Goal: Task Accomplishment & Management: Use online tool/utility

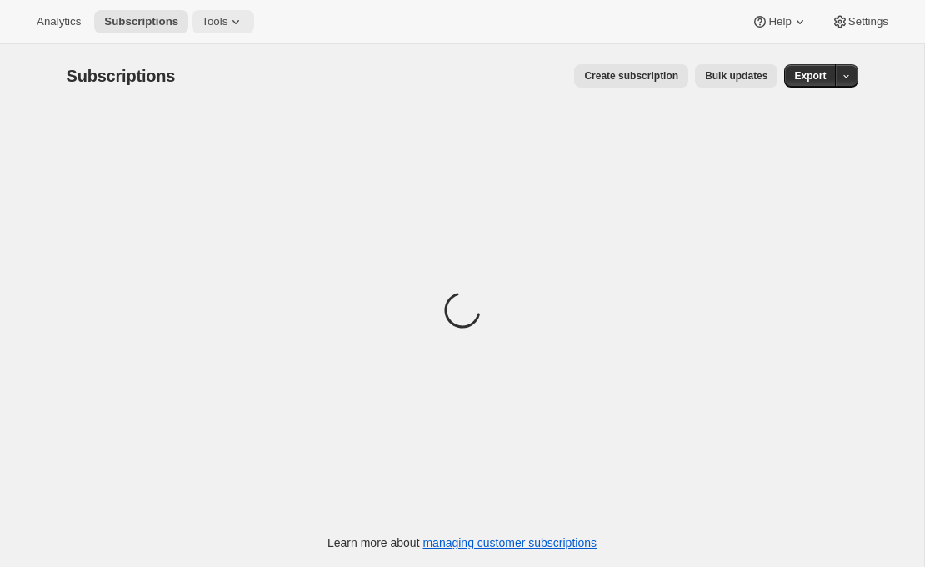
drag, startPoint x: 0, startPoint y: 0, endPoint x: 235, endPoint y: 23, distance: 236.1
click at [235, 23] on icon at bounding box center [235, 21] width 17 height 17
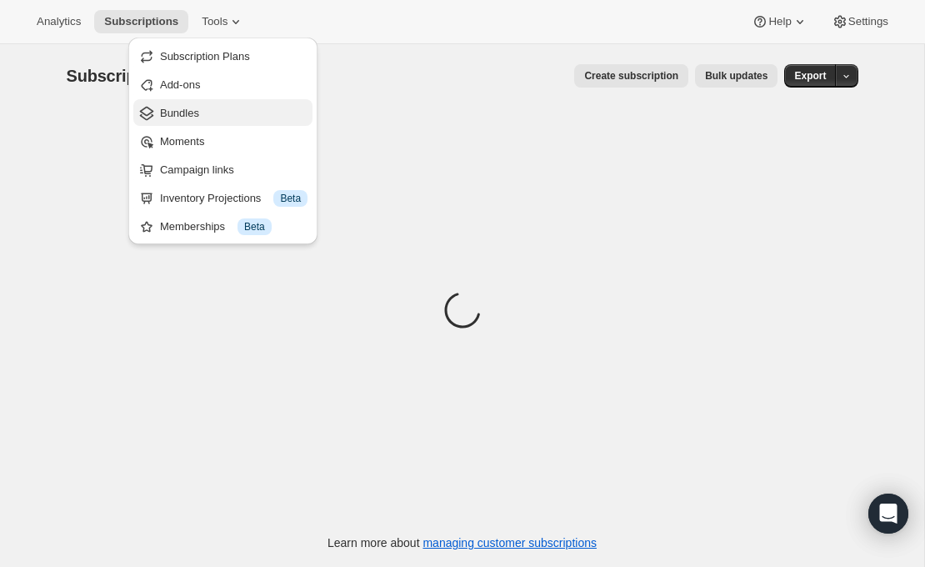
click at [195, 116] on span "Bundles" at bounding box center [179, 113] width 39 height 12
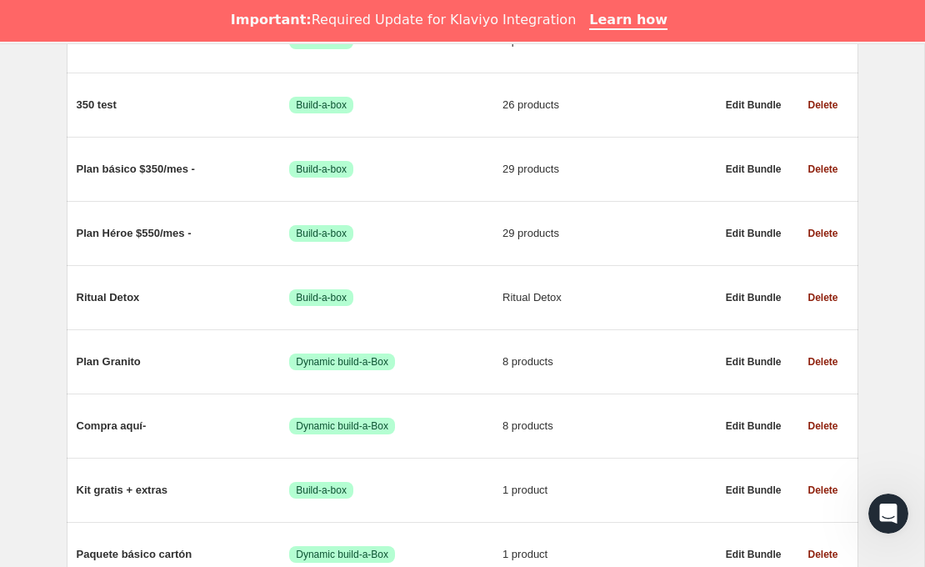
scroll to position [847, 0]
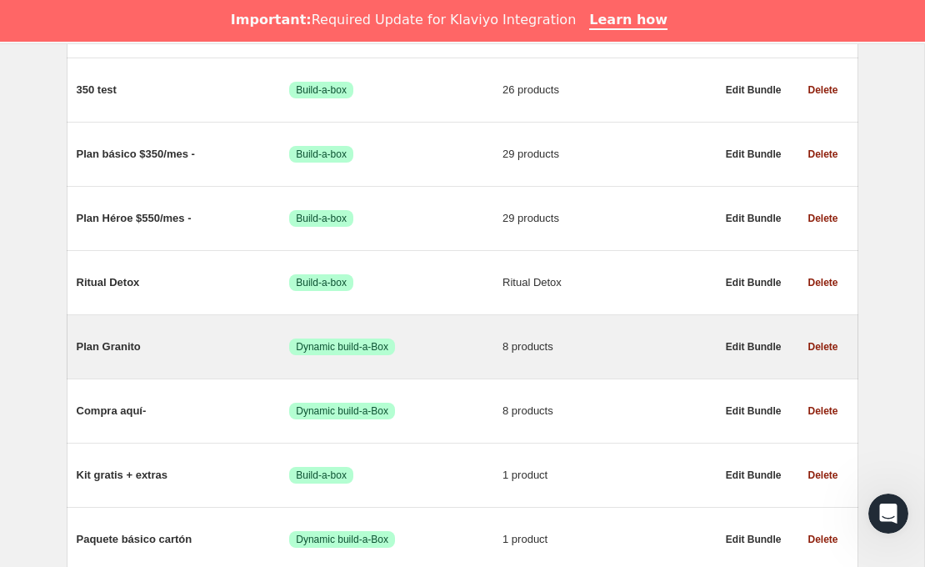
click at [501, 361] on div "Plan Granito Logrado Dynamic build-a-Box 8 products" at bounding box center [396, 346] width 639 height 43
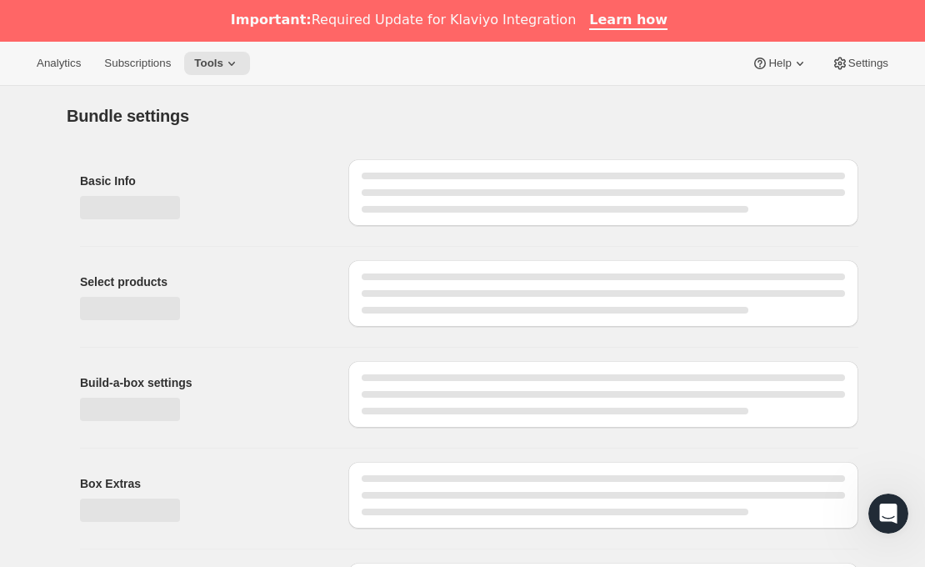
type input "Plan Granito"
radio input "true"
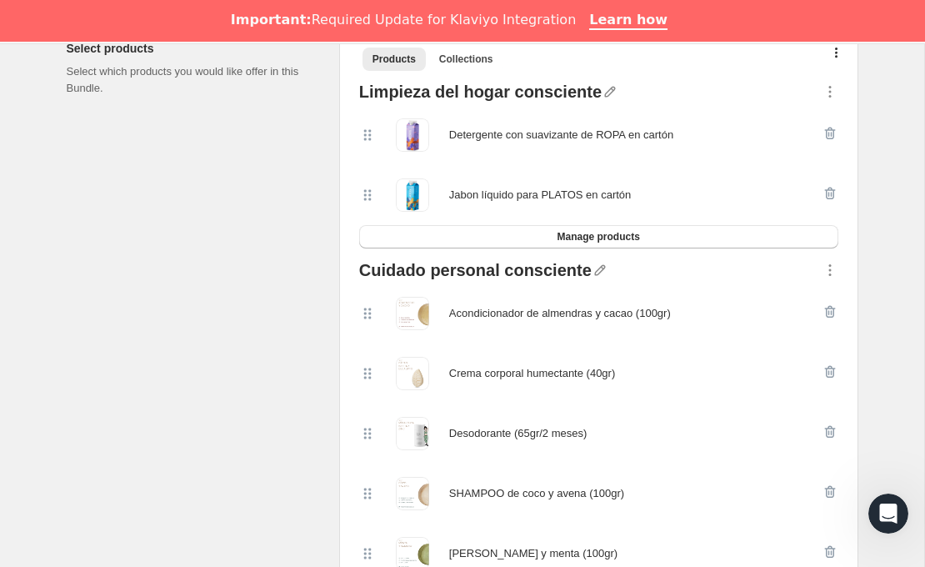
scroll to position [427, 0]
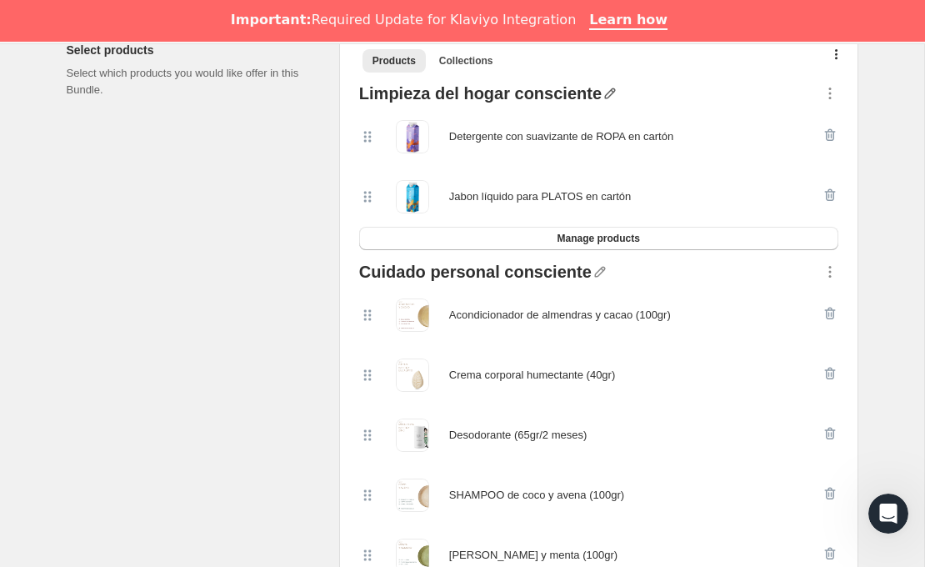
click at [602, 97] on icon "button" at bounding box center [610, 93] width 17 height 17
click at [585, 128] on input "text" at bounding box center [609, 125] width 160 height 27
click at [292, 182] on div "Select products Select which products you would like offer in this Bundle." at bounding box center [196, 376] width 259 height 697
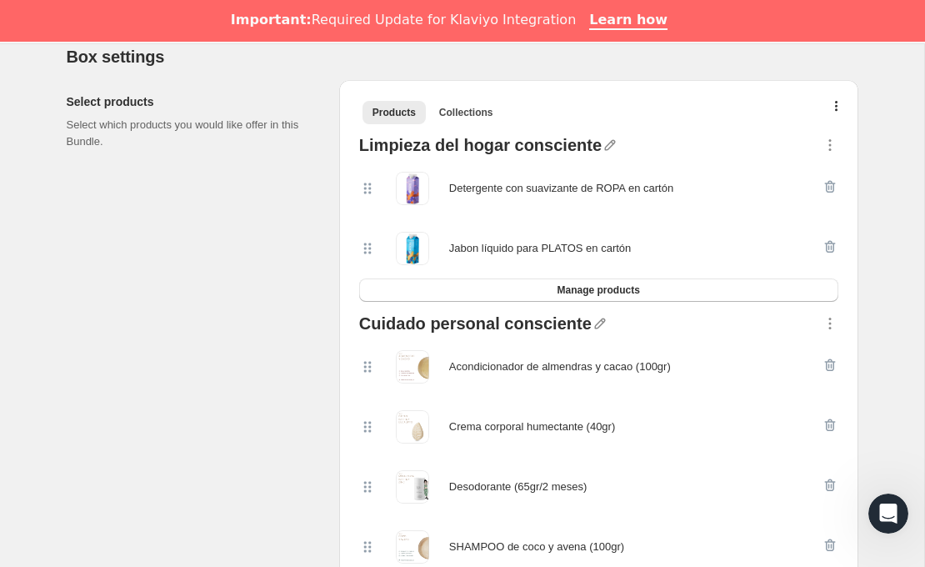
scroll to position [367, 0]
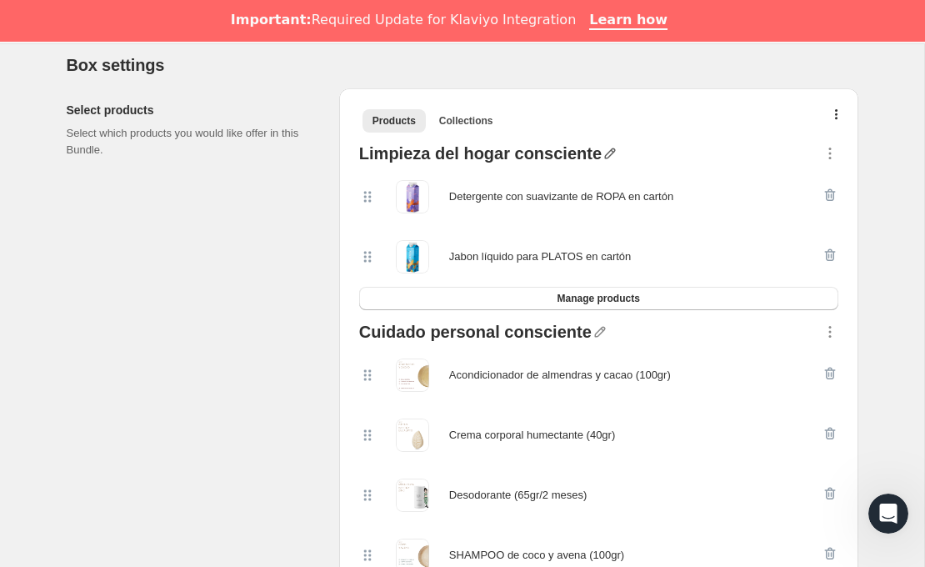
click at [602, 156] on icon "button" at bounding box center [610, 153] width 17 height 17
click at [581, 181] on input "text" at bounding box center [609, 185] width 160 height 27
type input "sss"
click at [545, 204] on span "Save" at bounding box center [541, 207] width 25 height 17
click at [393, 157] on icon "button" at bounding box center [395, 153] width 17 height 17
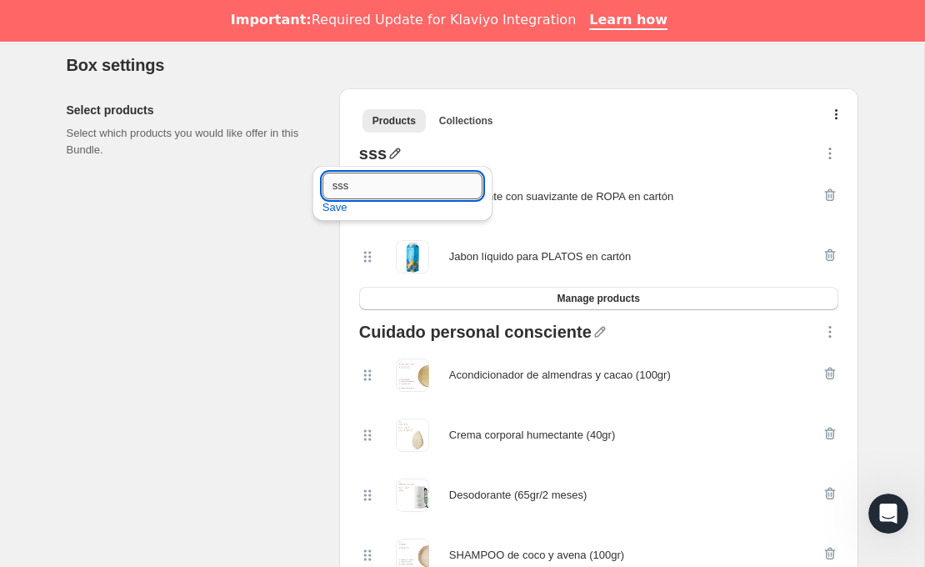
click at [384, 192] on input "sss" at bounding box center [402, 185] width 160 height 27
type input "Limpieza del hogar consciente (cartón, 950ml)"
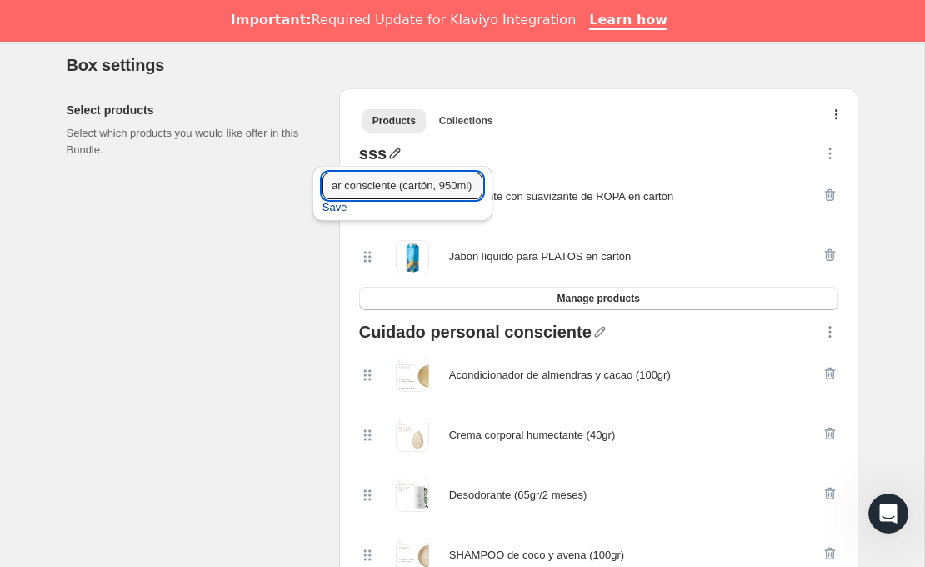
click at [332, 209] on span "Save" at bounding box center [334, 207] width 25 height 17
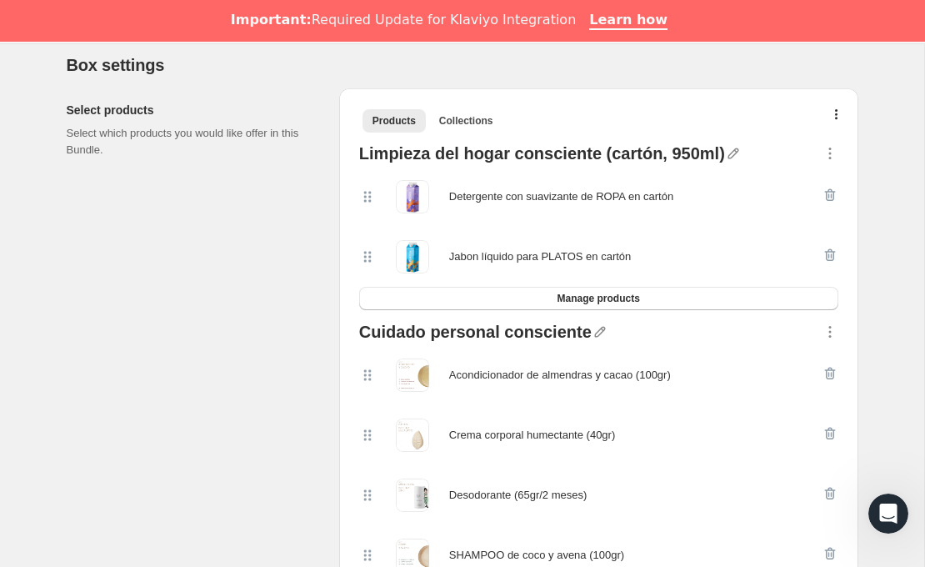
click at [260, 278] on div "Select products Select which products you would like offer in this Bundle." at bounding box center [196, 436] width 259 height 697
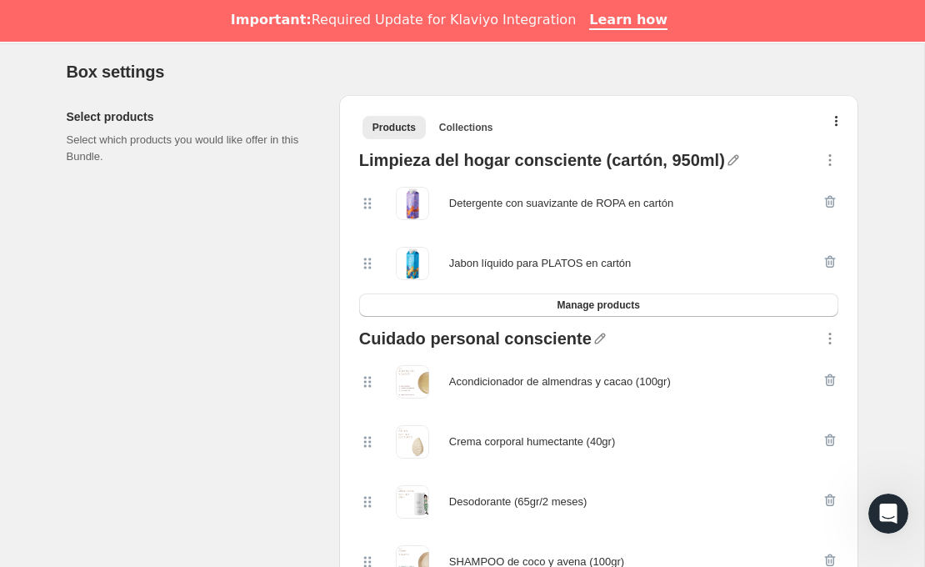
scroll to position [359, 0]
click at [469, 135] on button "Collections" at bounding box center [466, 128] width 74 height 23
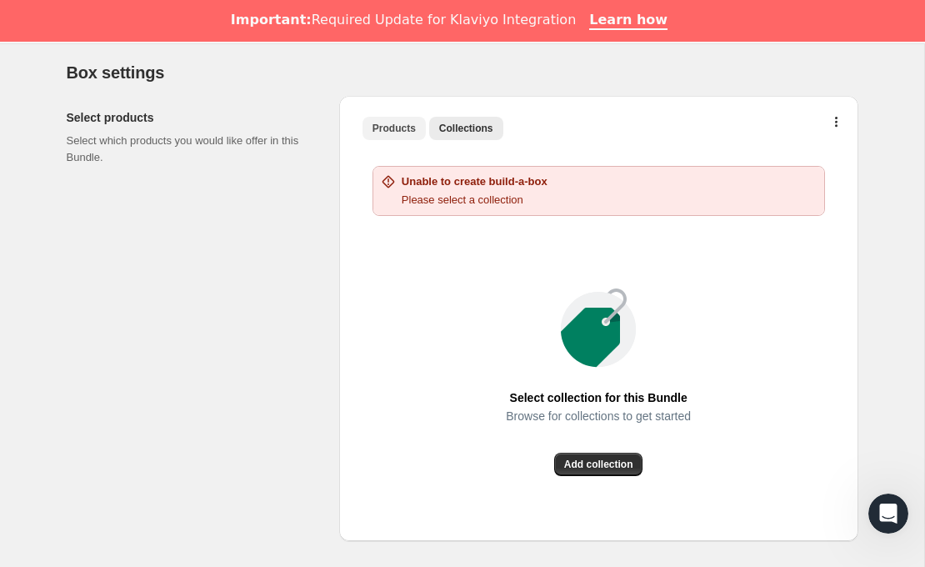
click at [410, 132] on span "Products" at bounding box center [393, 128] width 43 height 13
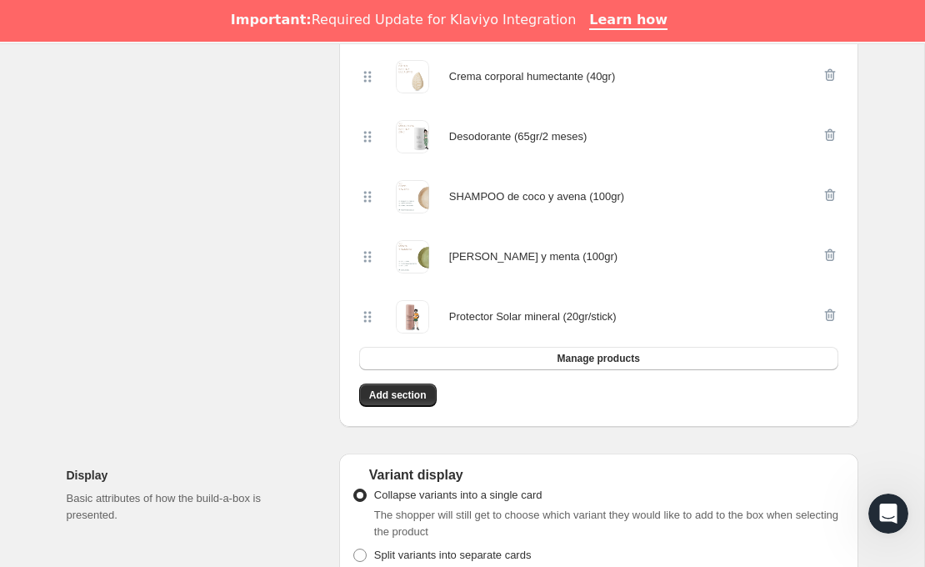
scroll to position [727, 0]
click at [405, 394] on span "Add section" at bounding box center [397, 393] width 57 height 13
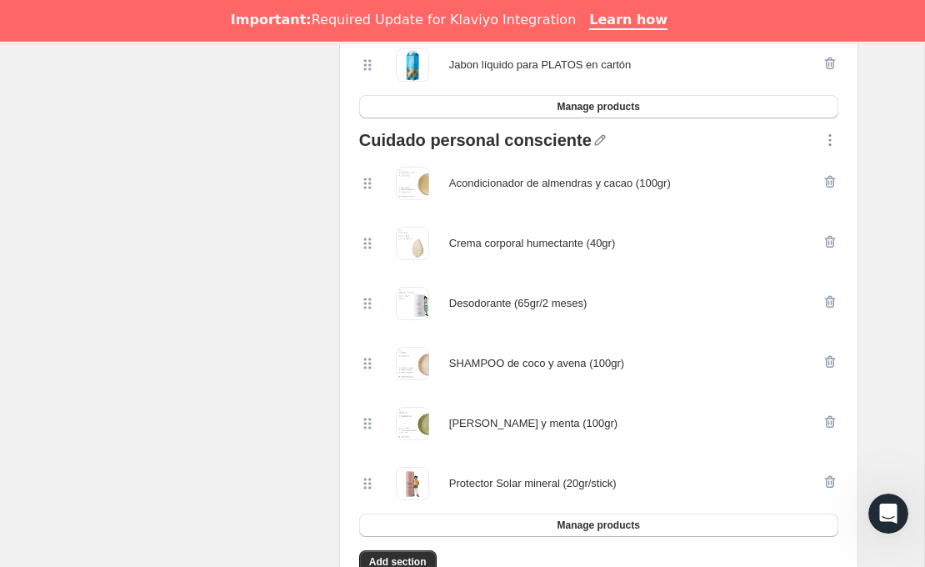
scroll to position [566, 0]
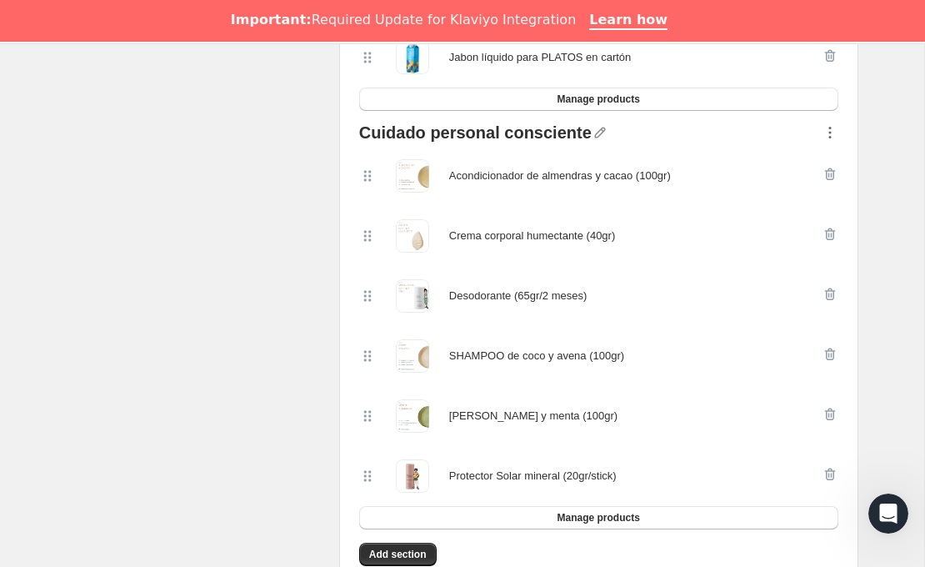
click at [832, 132] on icon "button" at bounding box center [830, 132] width 17 height 17
click at [142, 348] on div "Select products Select which products you would like offer in this Bundle." at bounding box center [196, 237] width 259 height 697
click at [822, 129] on icon "button" at bounding box center [830, 132] width 17 height 17
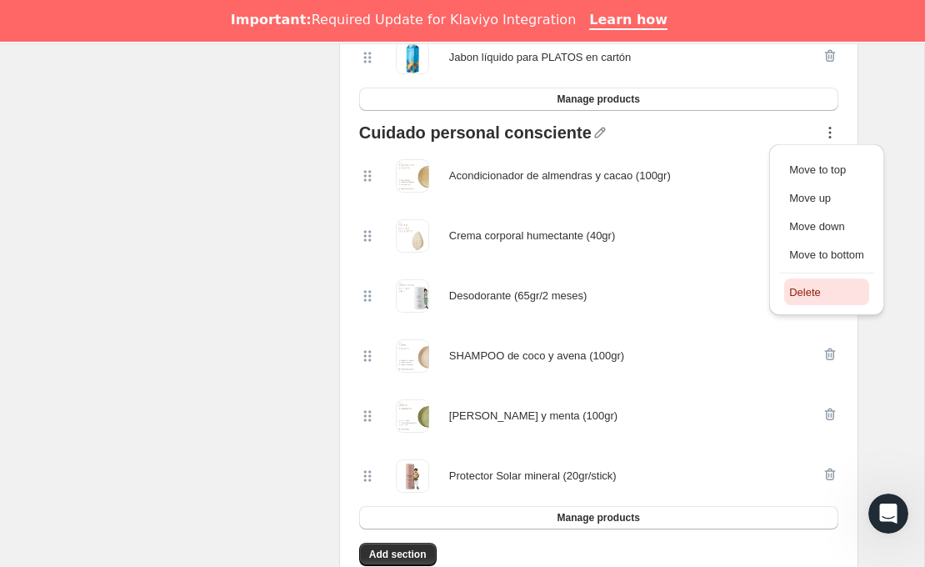
click at [797, 289] on span "Delete" at bounding box center [805, 292] width 32 height 12
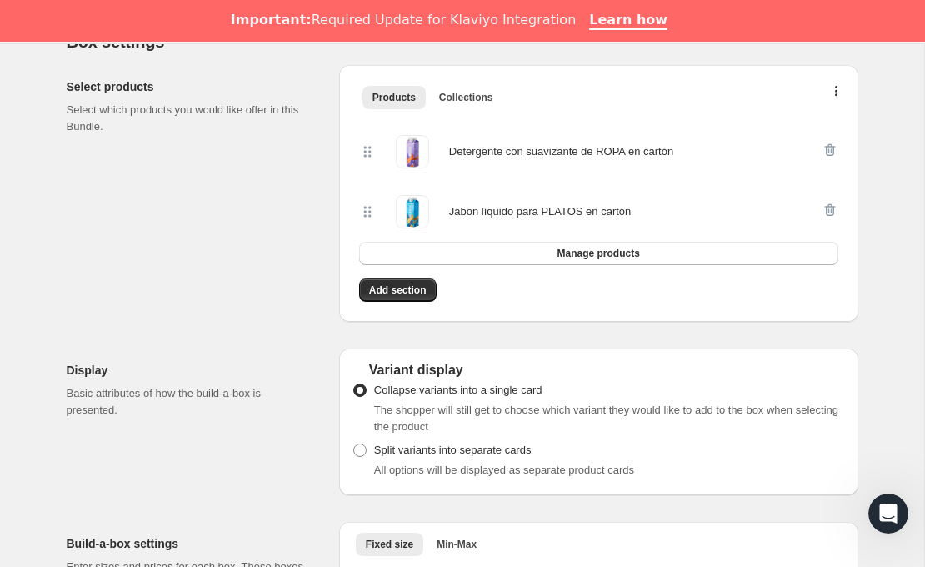
scroll to position [384, 0]
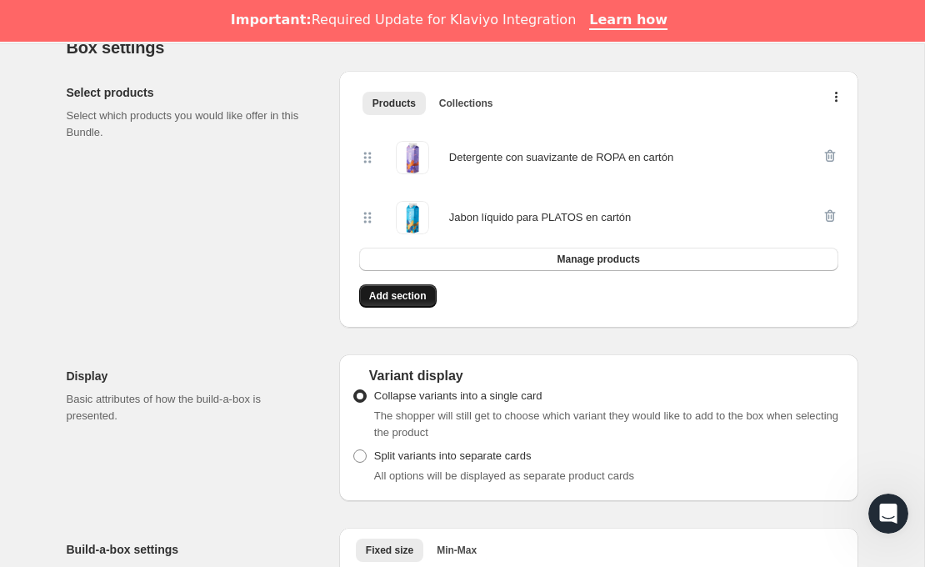
click at [407, 297] on span "Add section" at bounding box center [397, 295] width 57 height 13
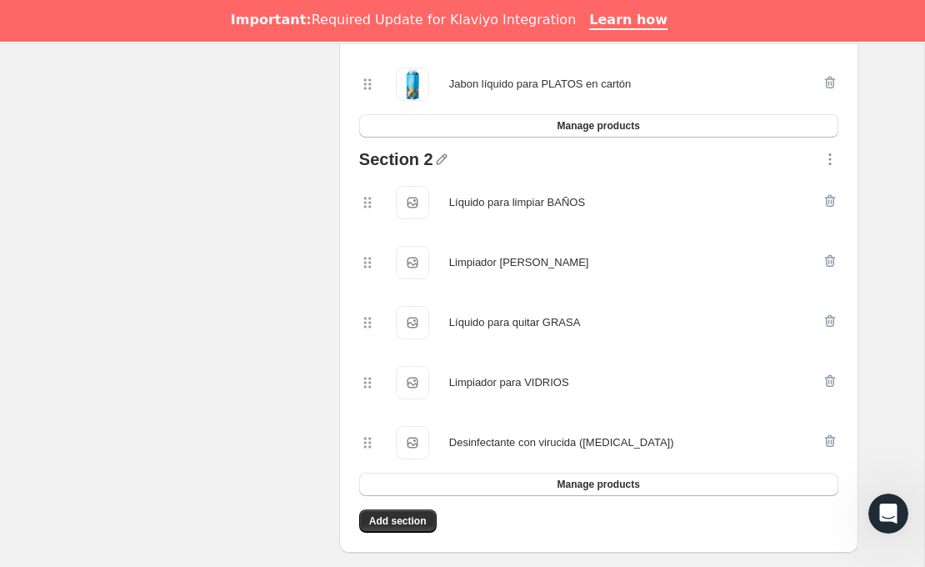
scroll to position [561, 0]
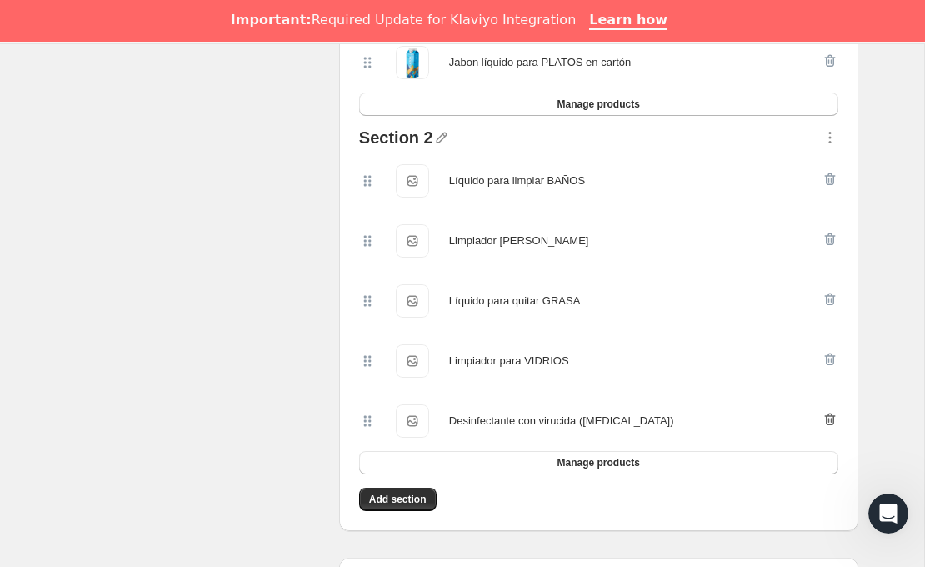
click at [827, 419] on icon "button" at bounding box center [830, 419] width 17 height 17
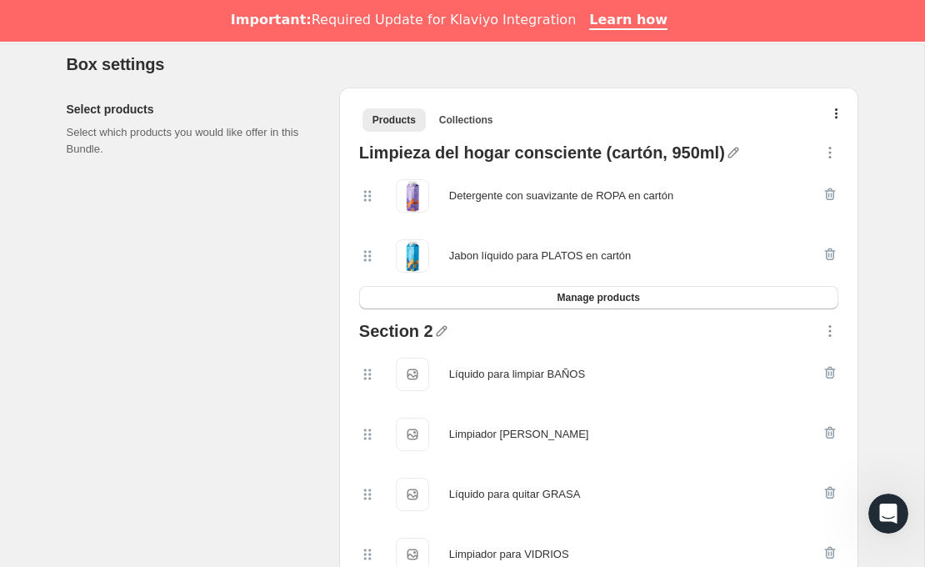
scroll to position [362, 0]
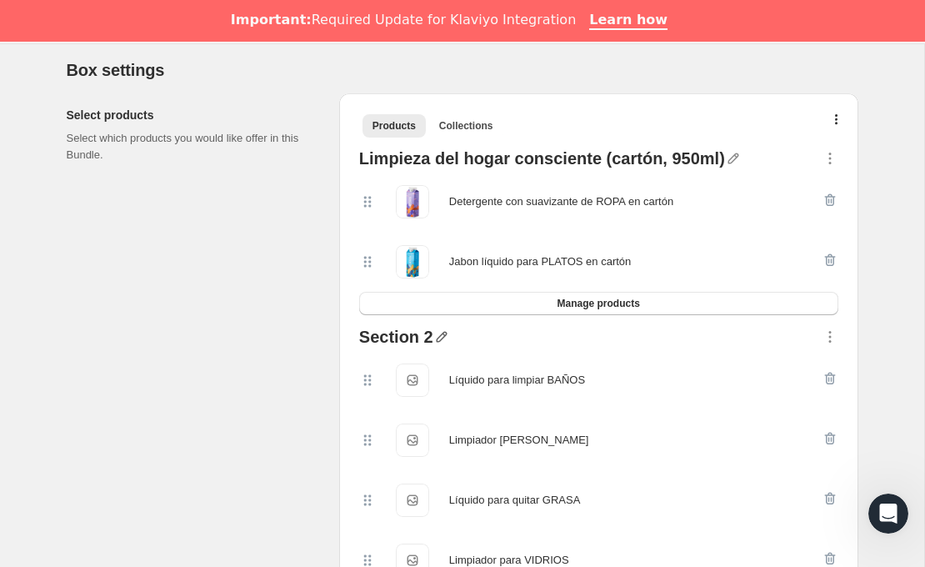
click at [440, 342] on icon "button" at bounding box center [441, 336] width 17 height 17
click at [418, 372] on input "text" at bounding box center [448, 368] width 160 height 27
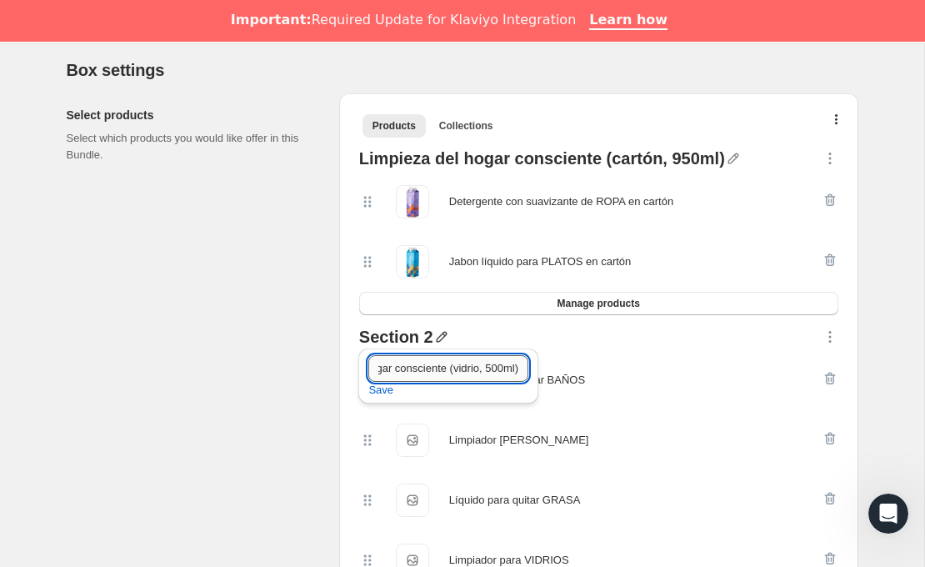
scroll to position [0, 112]
type input "Limpieza del hogar consciente (vidrio, 500ml)"
click at [227, 398] on div "Select products Select which products you would like offer in this Bundle." at bounding box center [196, 381] width 259 height 577
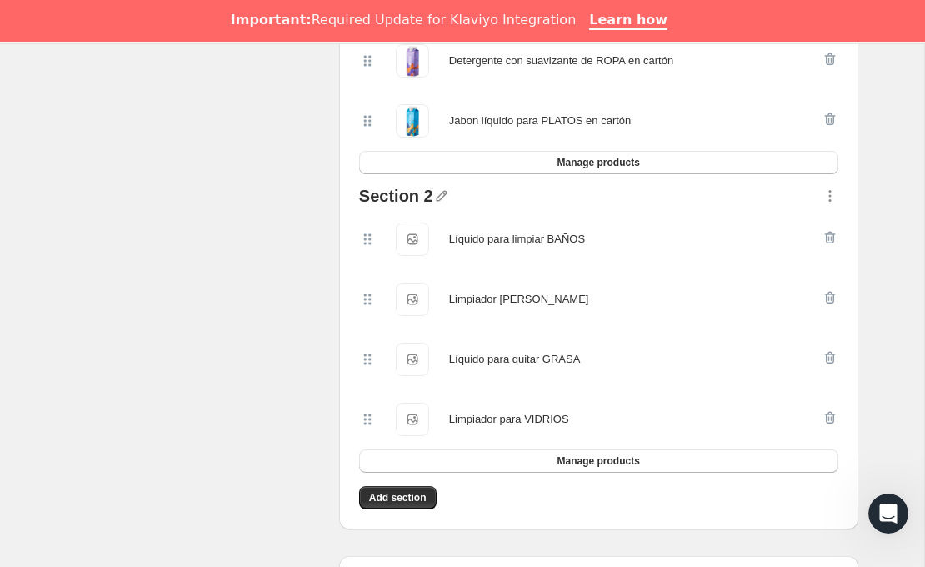
scroll to position [488, 0]
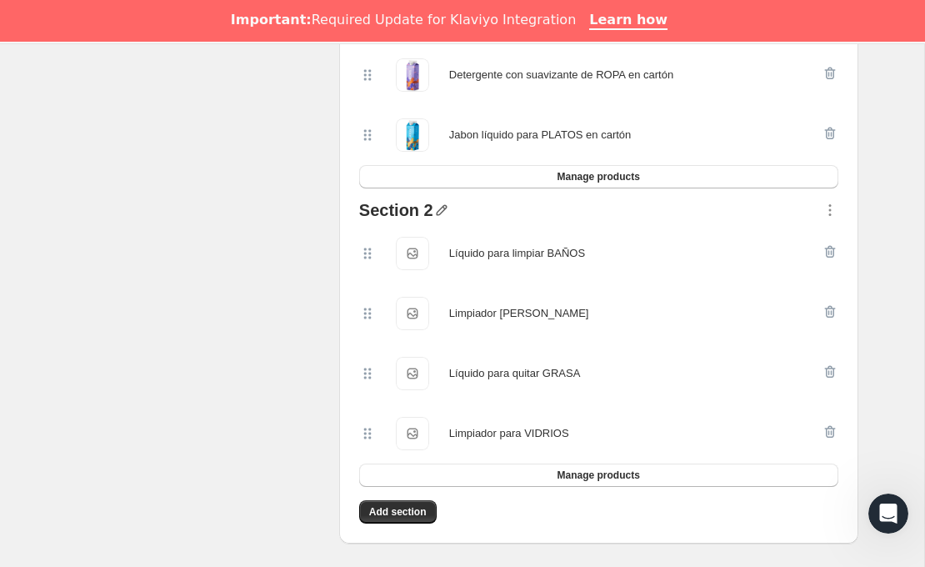
click at [436, 212] on icon "button" at bounding box center [441, 210] width 17 height 17
click at [384, 268] on span "Save" at bounding box center [380, 263] width 25 height 17
click at [295, 282] on div "Select products Select which products you would like offer in this Bundle." at bounding box center [196, 255] width 259 height 577
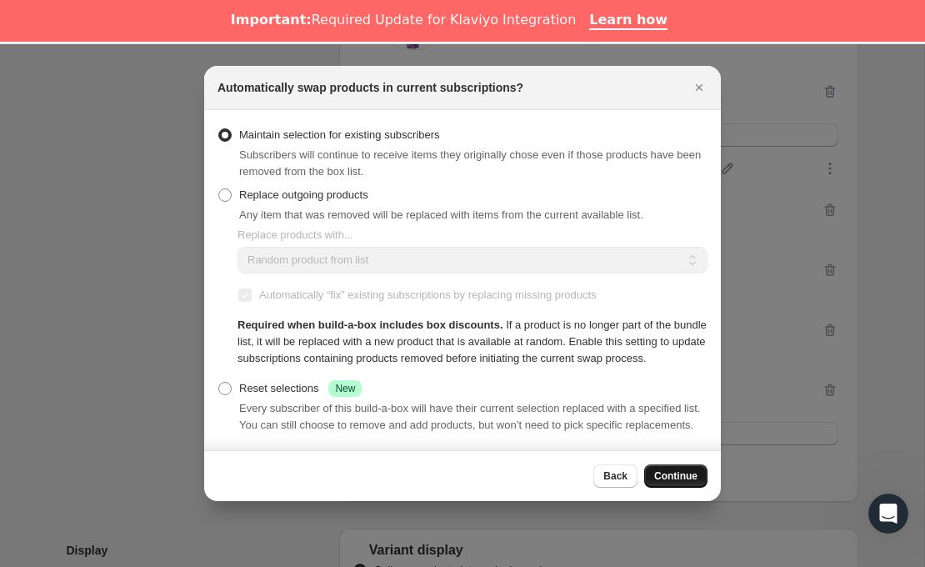
click at [685, 482] on span "Continue" at bounding box center [675, 475] width 43 height 13
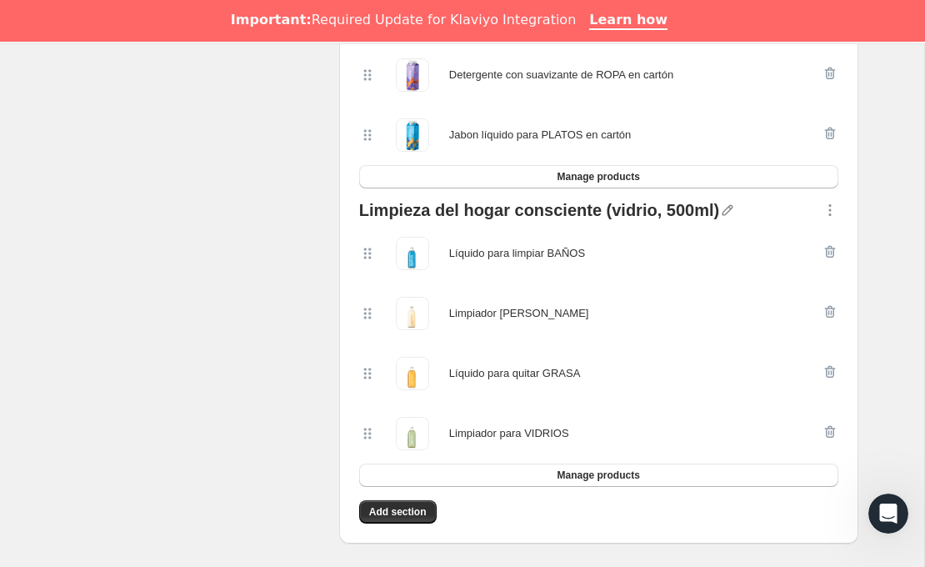
click at [233, 310] on div "Select products Select which products you would like offer in this Bundle." at bounding box center [196, 255] width 259 height 577
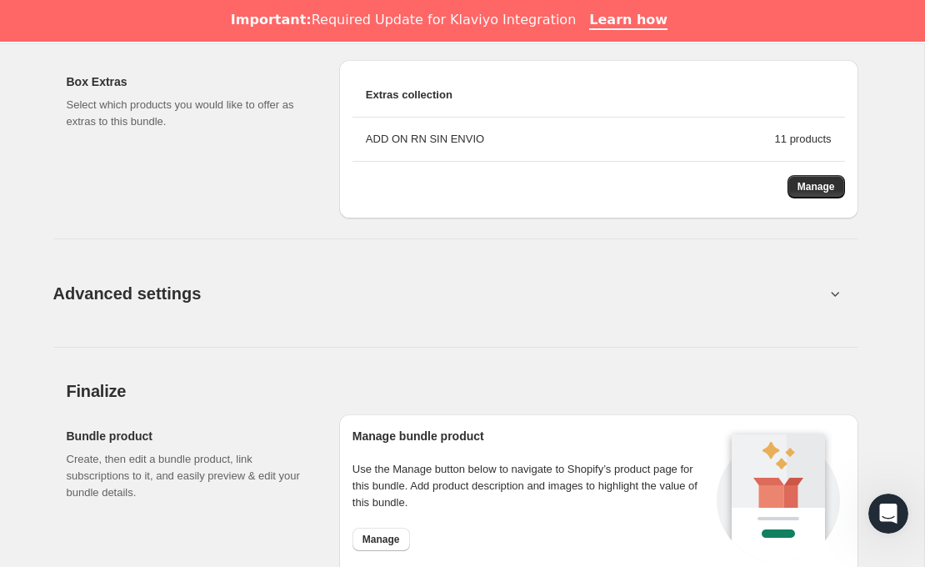
scroll to position [1650, 0]
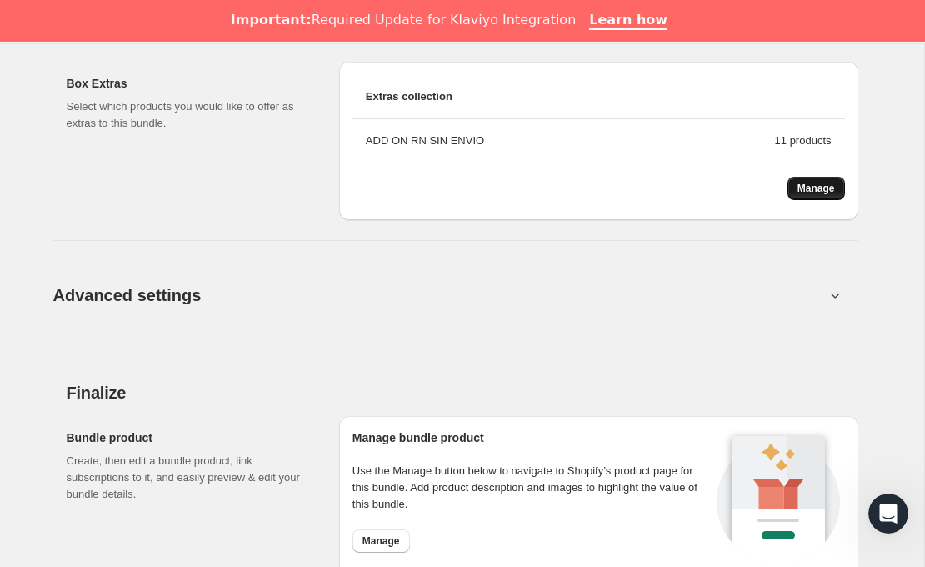
click at [817, 192] on span "Manage" at bounding box center [815, 188] width 37 height 13
click at [234, 162] on div "Box Extras Select which products you would like to offer as extras to this bund…" at bounding box center [196, 141] width 259 height 158
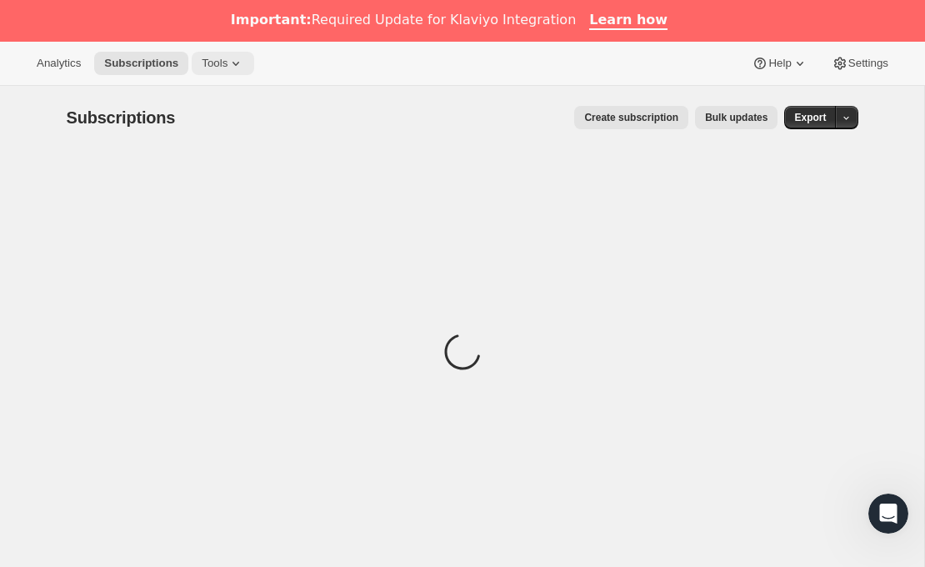
click at [225, 65] on span "Tools" at bounding box center [215, 63] width 26 height 13
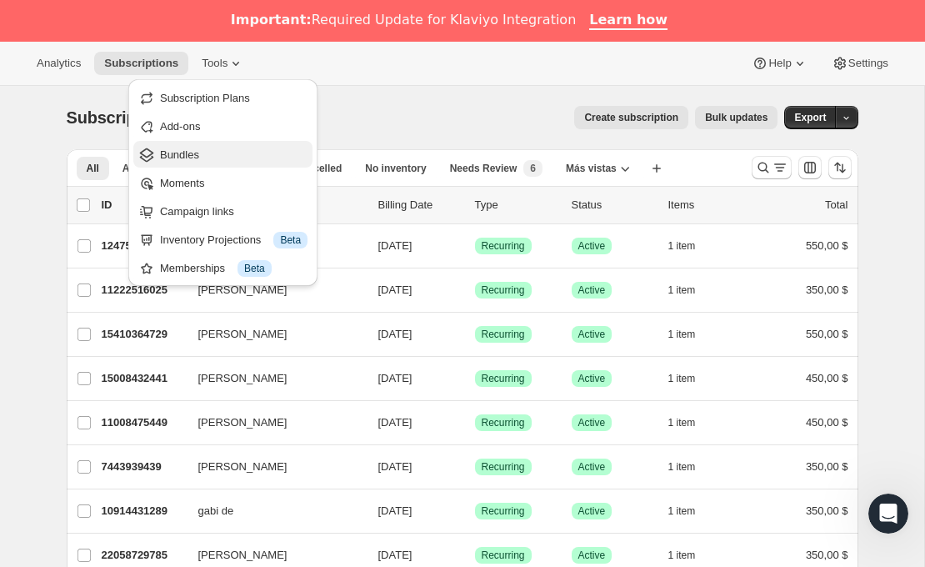
click at [188, 154] on span "Bundles" at bounding box center [179, 154] width 39 height 12
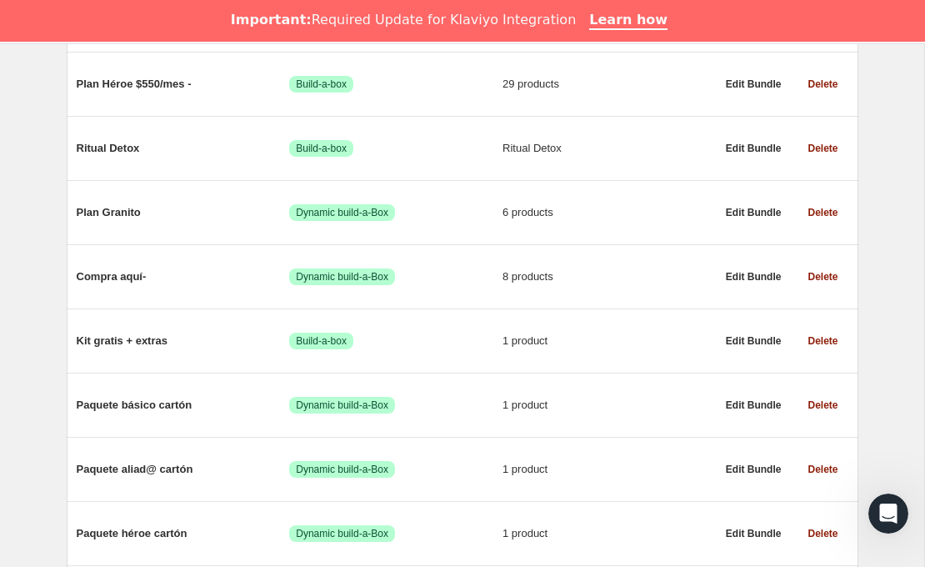
scroll to position [987, 0]
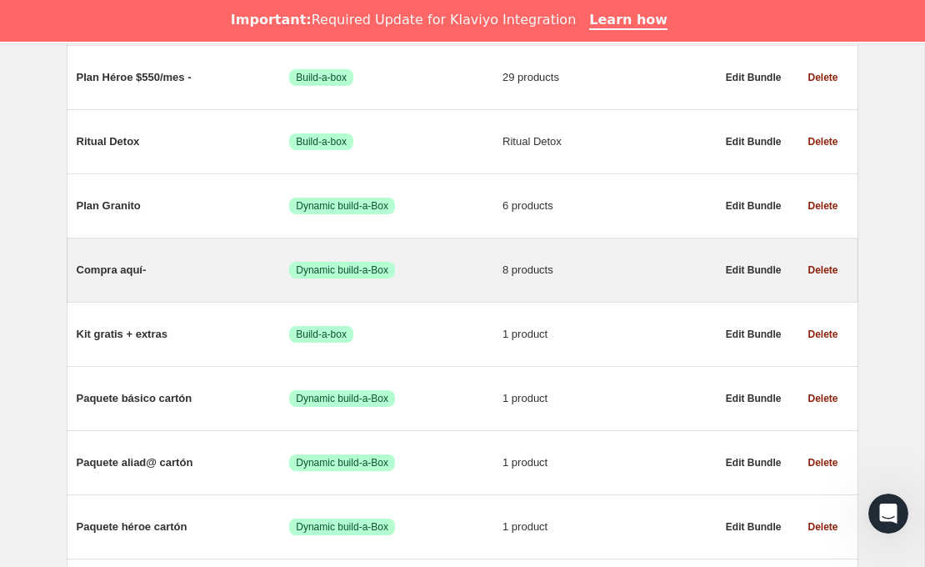
click at [128, 278] on span "Compra aquí-" at bounding box center [183, 270] width 213 height 17
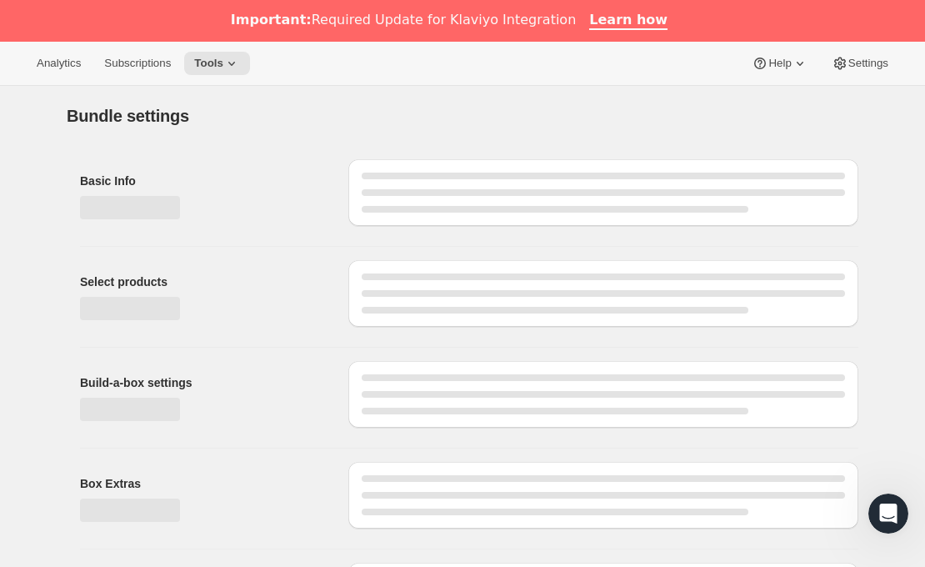
type input "Compra aquí-"
radio input "true"
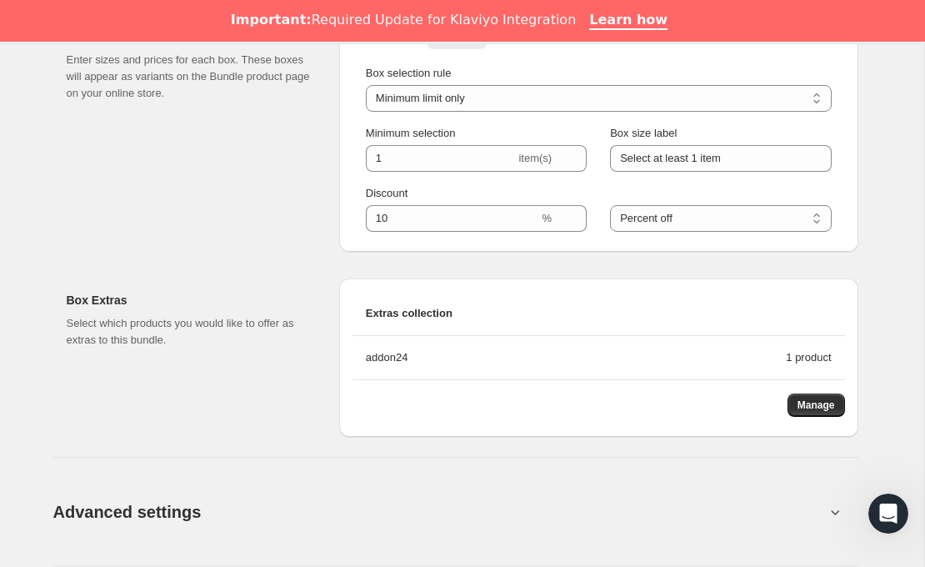
scroll to position [1332, 0]
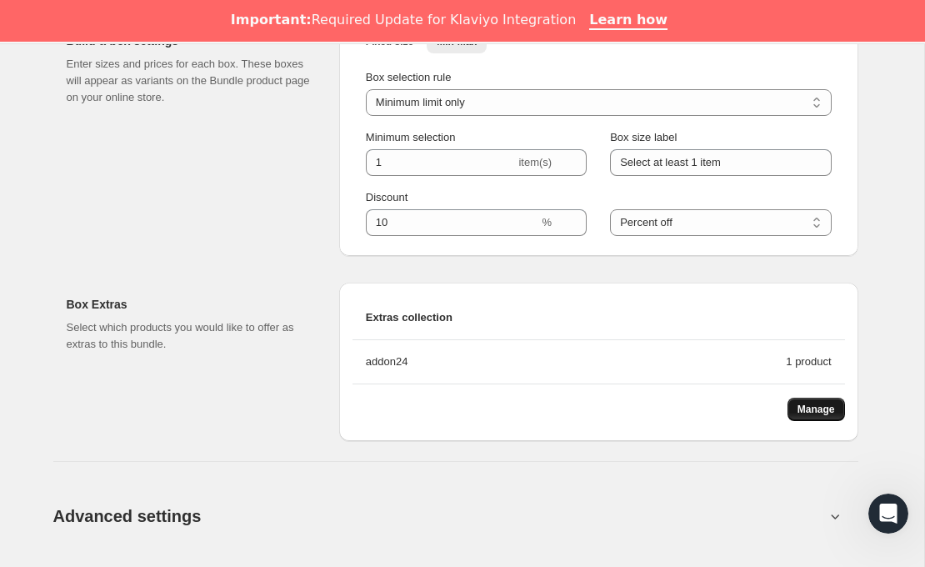
click at [826, 410] on span "Manage" at bounding box center [815, 408] width 37 height 13
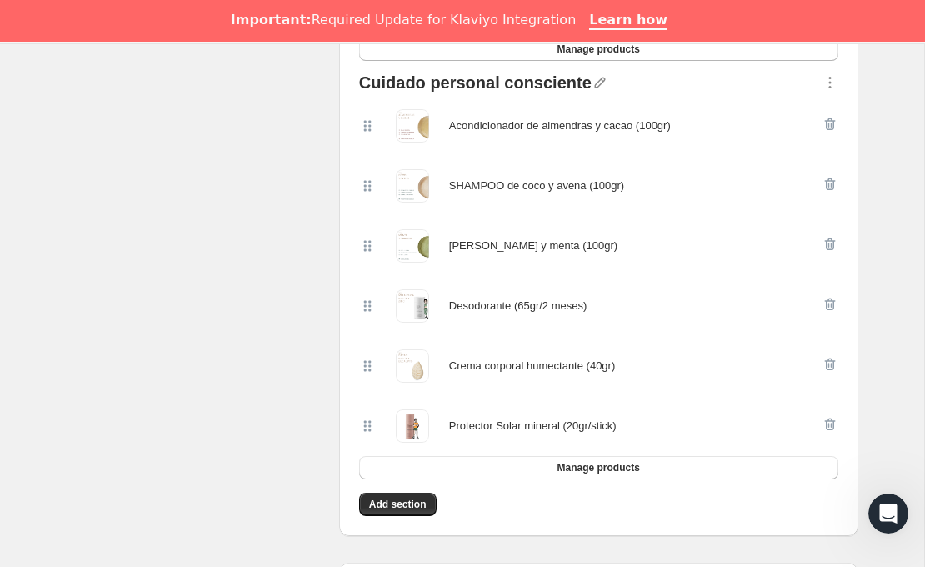
scroll to position [629, 0]
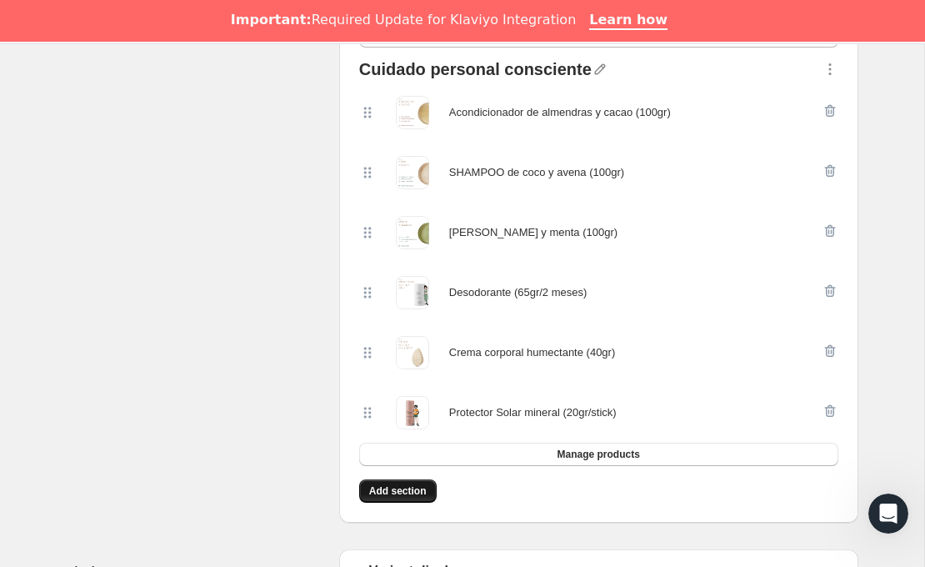
click at [384, 486] on span "Add section" at bounding box center [397, 490] width 57 height 13
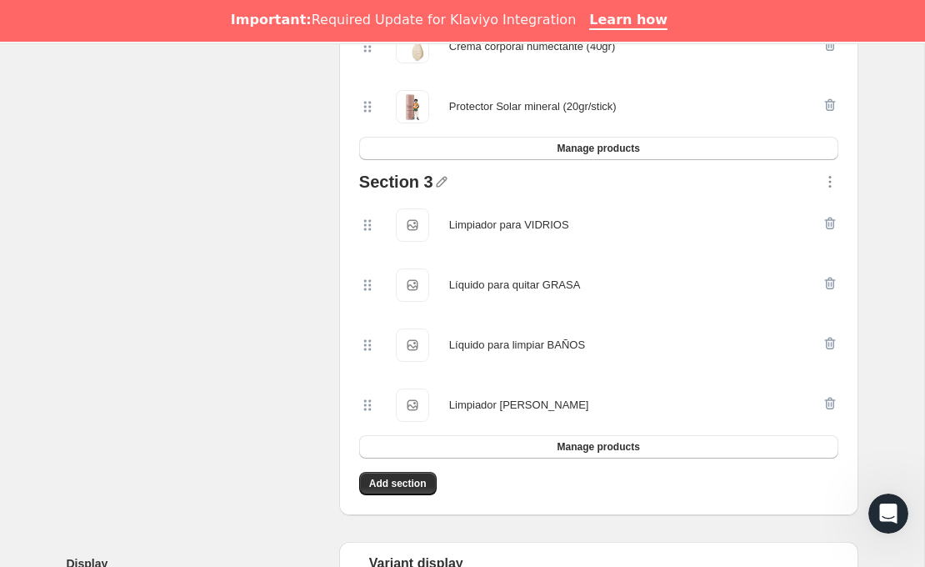
scroll to position [944, 0]
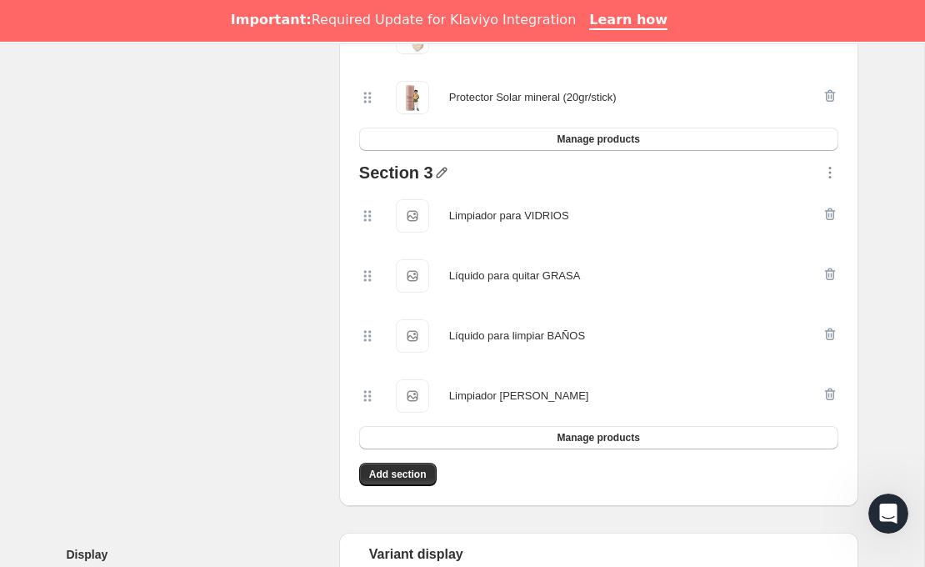
click at [439, 172] on icon "button" at bounding box center [441, 172] width 11 height 11
click at [407, 197] on input "text" at bounding box center [449, 203] width 160 height 27
type input "Limpieza consciente (vidrio, 500ml)"
click at [376, 222] on span "Save" at bounding box center [381, 225] width 25 height 17
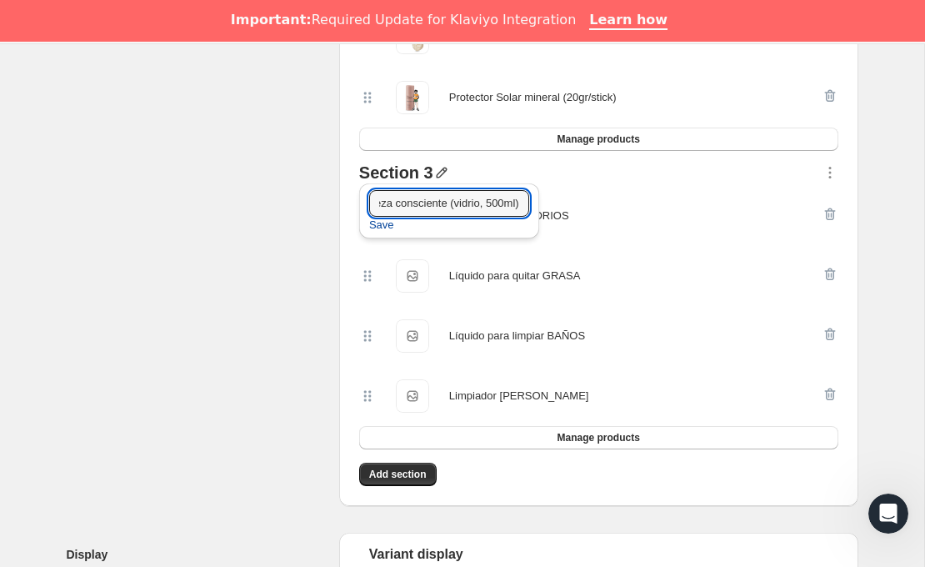
scroll to position [0, 0]
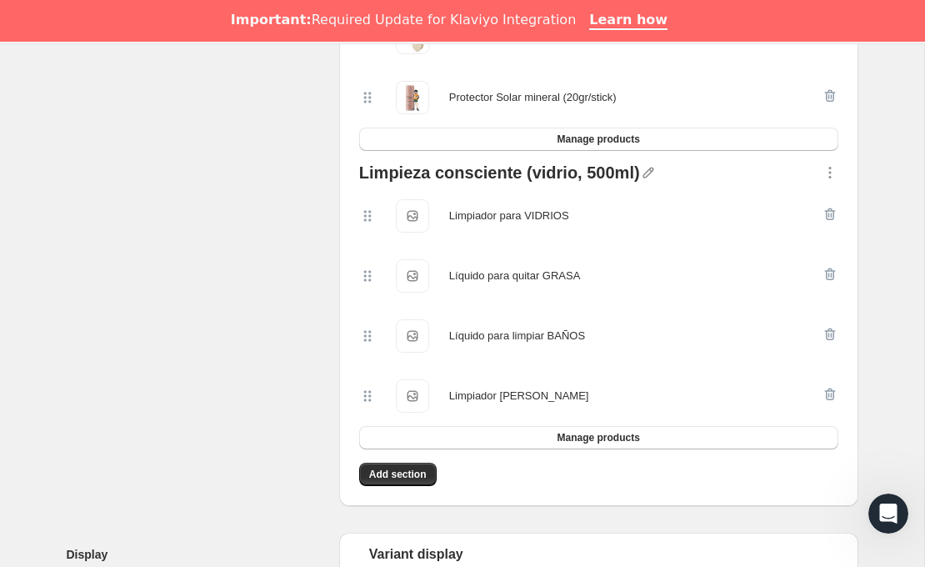
click at [273, 233] on div "Select products Select which products you would like offer in this Bundle." at bounding box center [196, 8] width 259 height 995
click at [827, 169] on icon "button" at bounding box center [830, 172] width 17 height 17
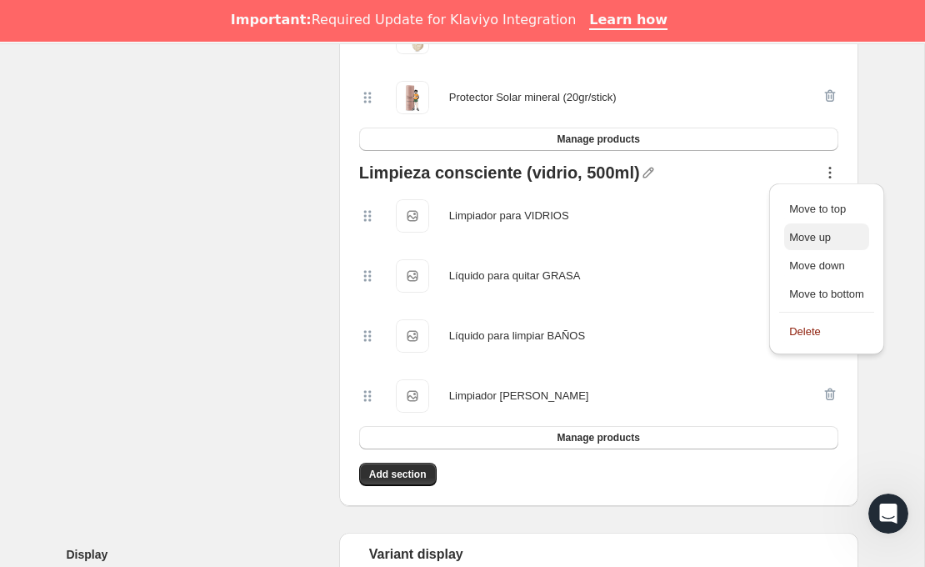
click at [824, 234] on span "Move up" at bounding box center [810, 237] width 42 height 12
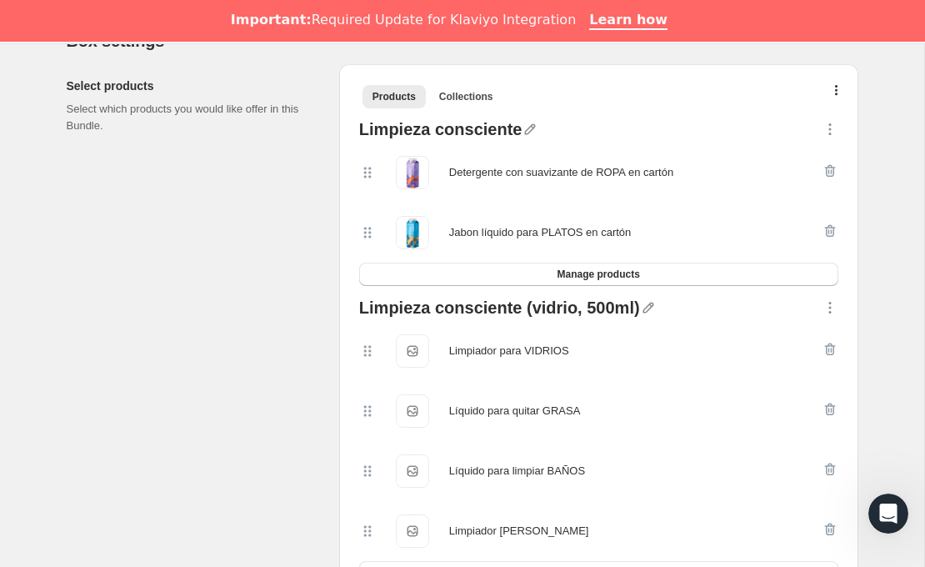
scroll to position [392, 0]
click at [525, 127] on icon "button" at bounding box center [530, 128] width 11 height 11
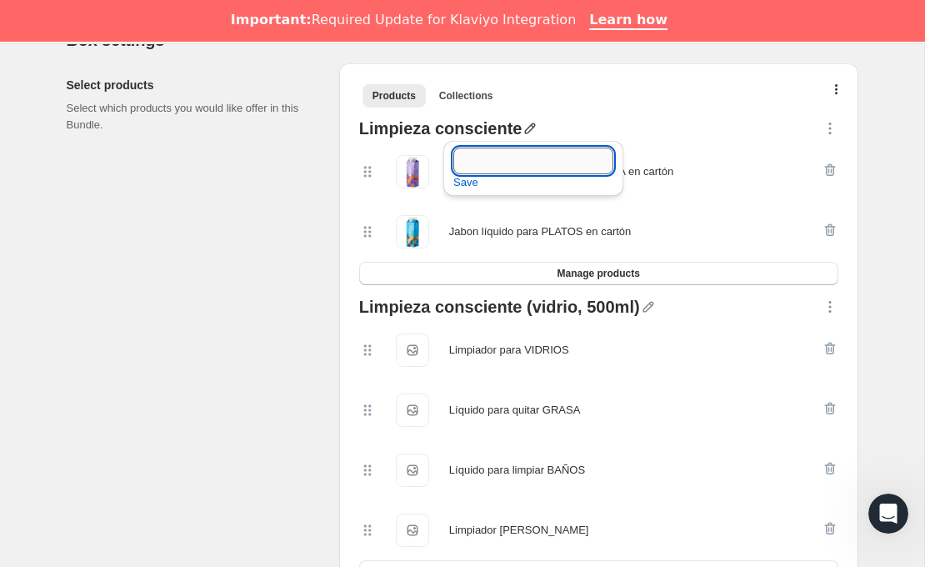
click at [502, 164] on input "text" at bounding box center [533, 160] width 160 height 27
type input "Limpieza consciente (cartón, 950ml)"
click at [471, 182] on span "Save" at bounding box center [465, 182] width 25 height 17
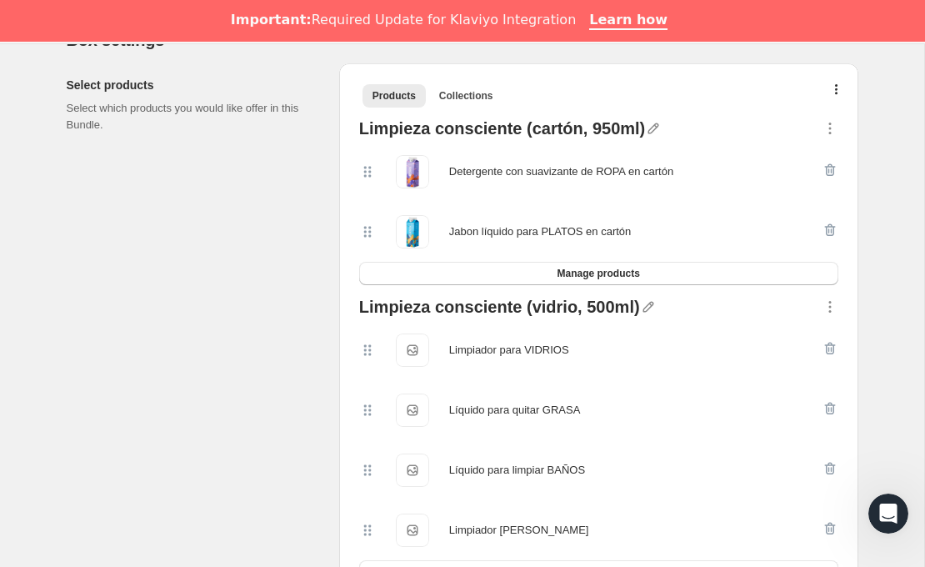
click at [279, 268] on div "Select products Select which products you would like offer in this Bundle." at bounding box center [196, 560] width 259 height 995
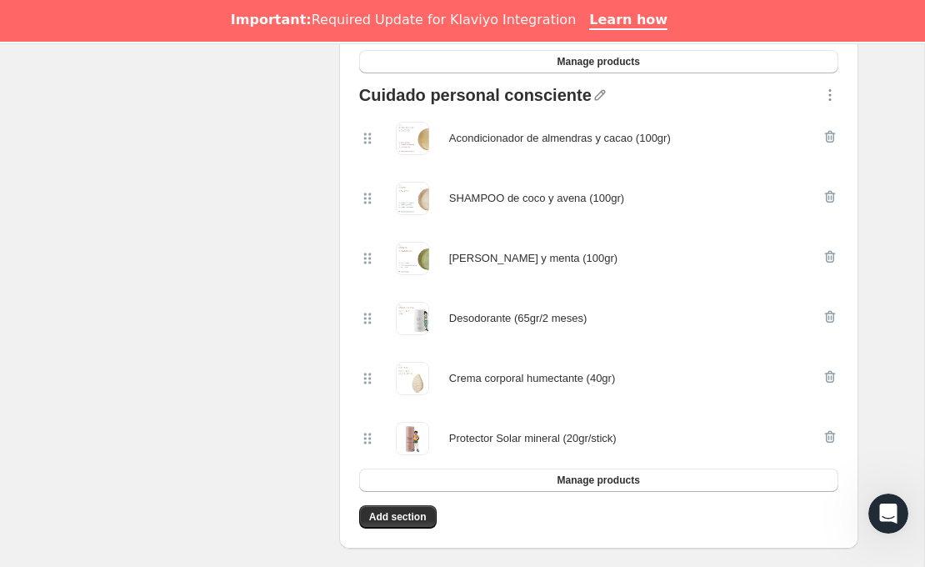
scroll to position [896, 0]
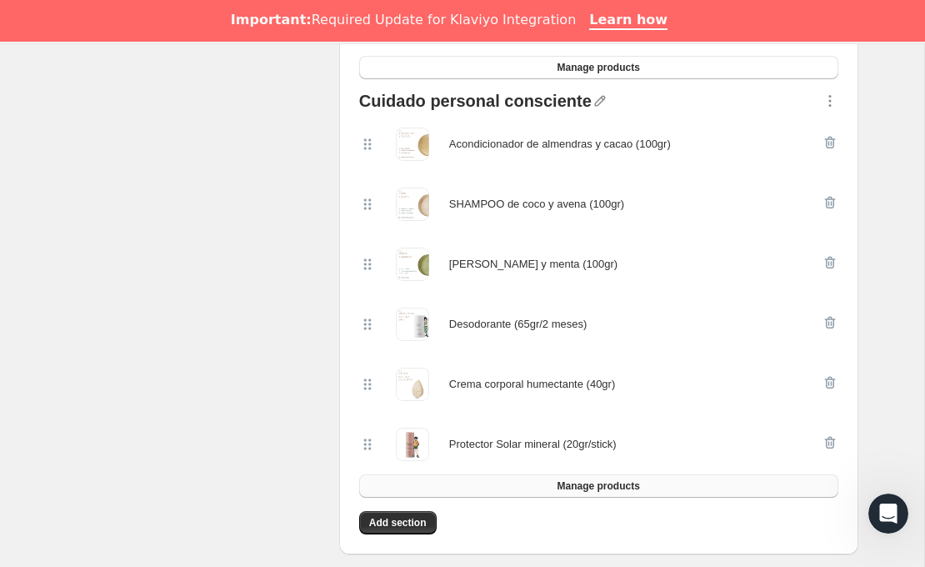
click at [472, 488] on button "Manage products" at bounding box center [598, 485] width 479 height 23
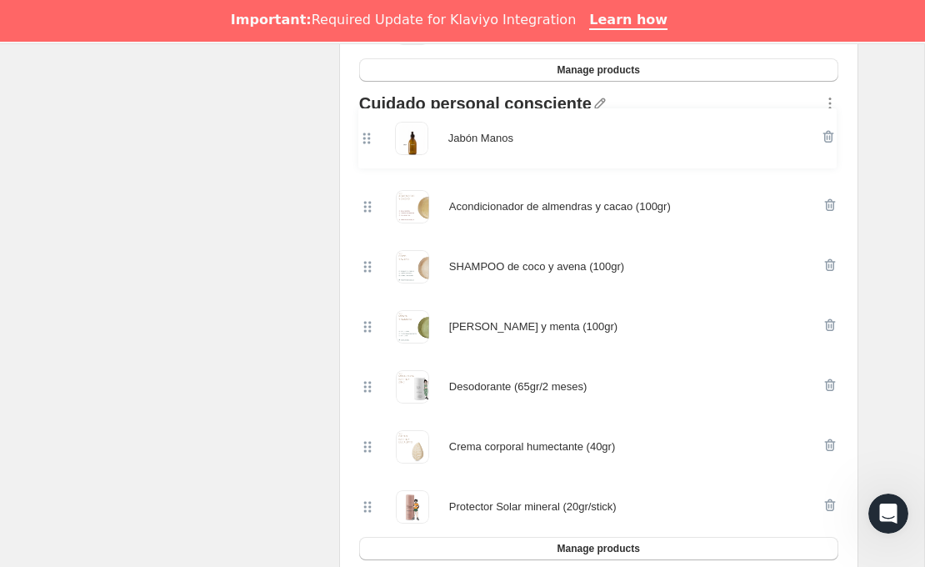
scroll to position [887, 0]
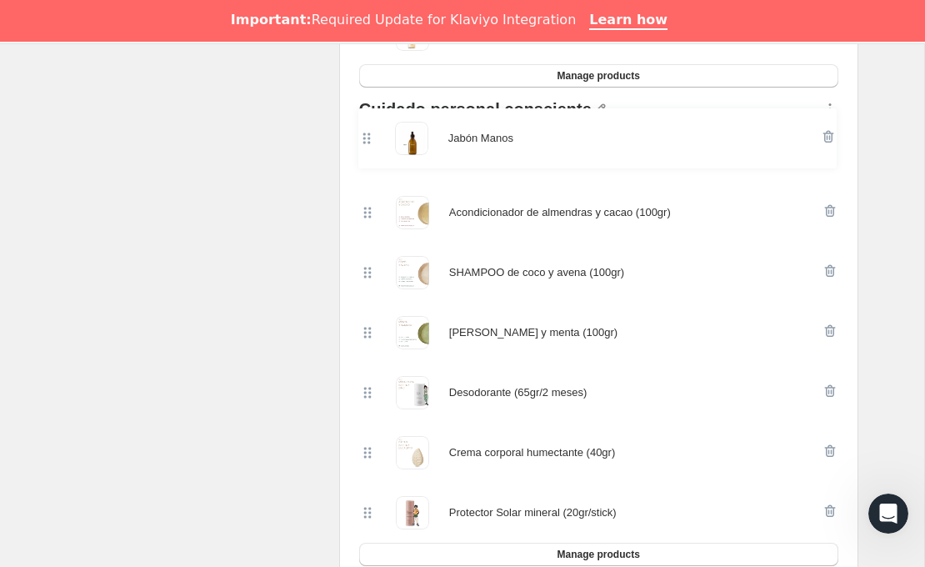
drag, startPoint x: 368, startPoint y: 197, endPoint x: 367, endPoint y: 131, distance: 66.7
click at [367, 131] on div "Acondicionador de almendras y cacao (100gr) Jabón Manos SHAMPOO [PERSON_NAME] y…" at bounding box center [598, 332] width 479 height 420
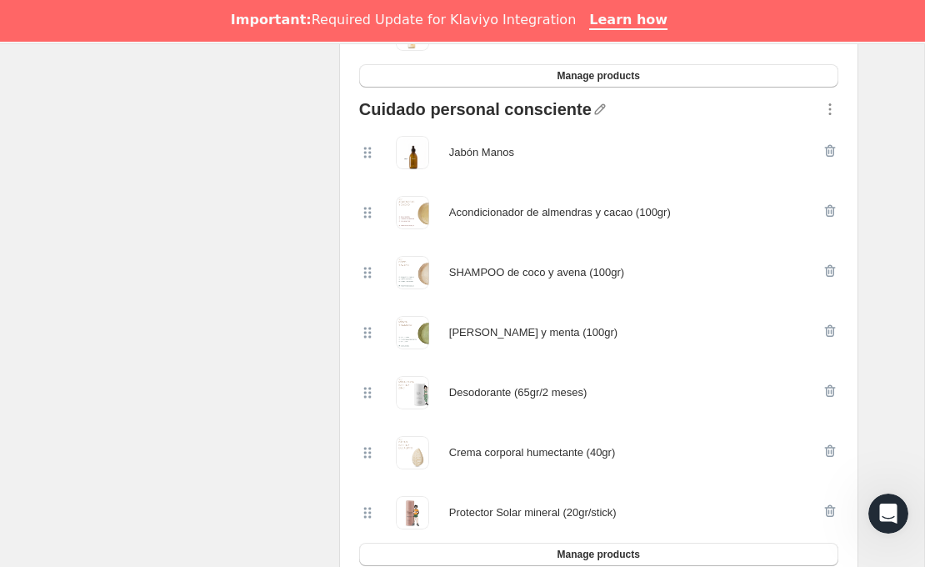
click at [231, 227] on div "Select products Select which products you would like offer in this Bundle." at bounding box center [196, 95] width 259 height 1055
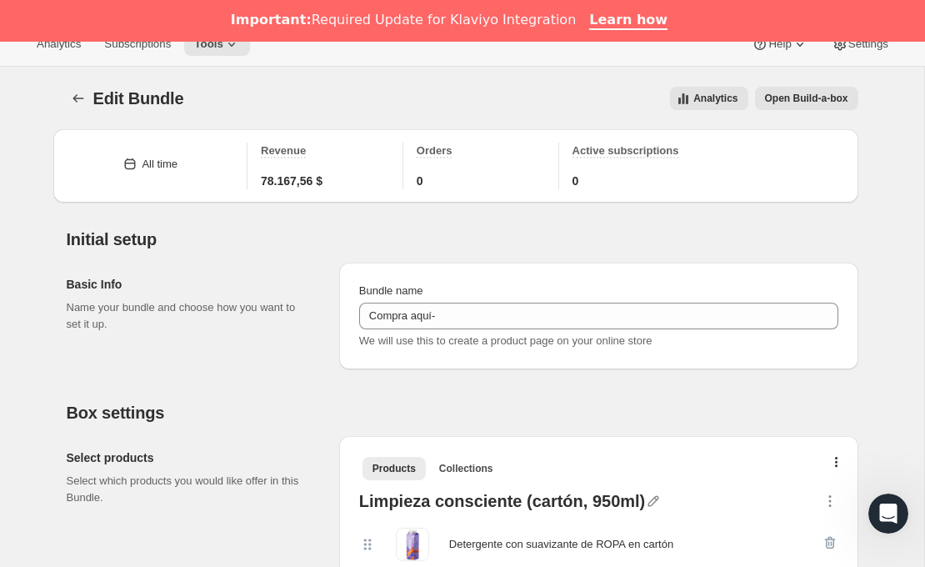
scroll to position [0, 0]
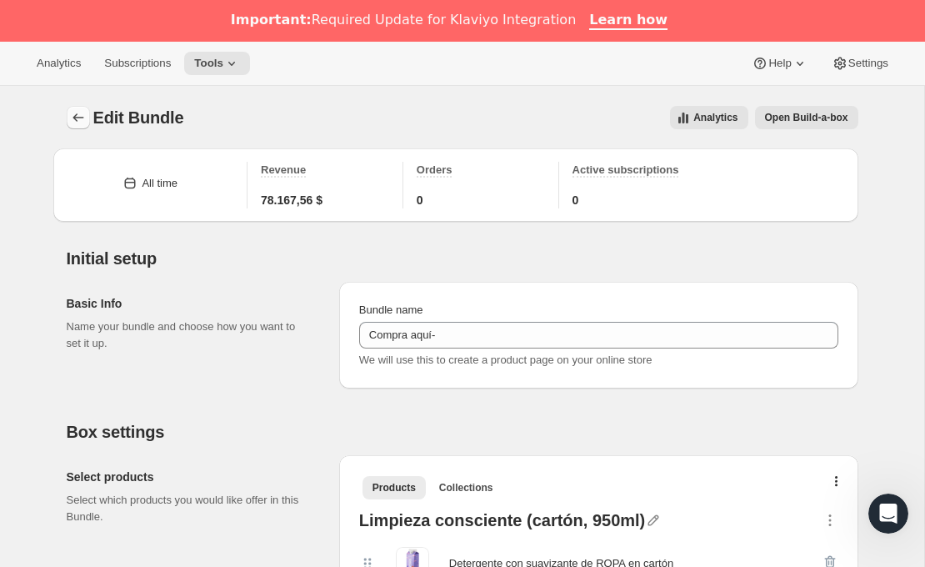
click at [77, 119] on icon "Bundles" at bounding box center [78, 117] width 17 height 17
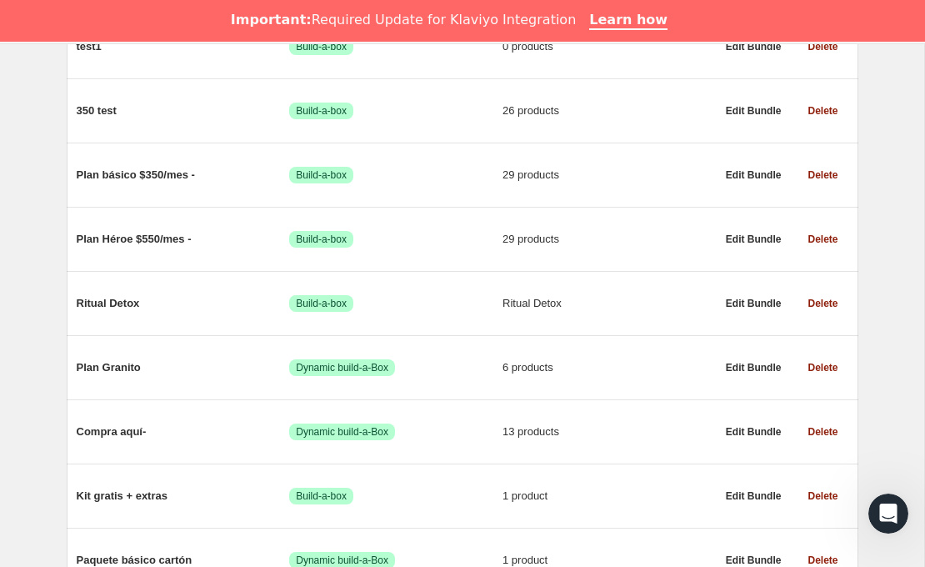
scroll to position [834, 0]
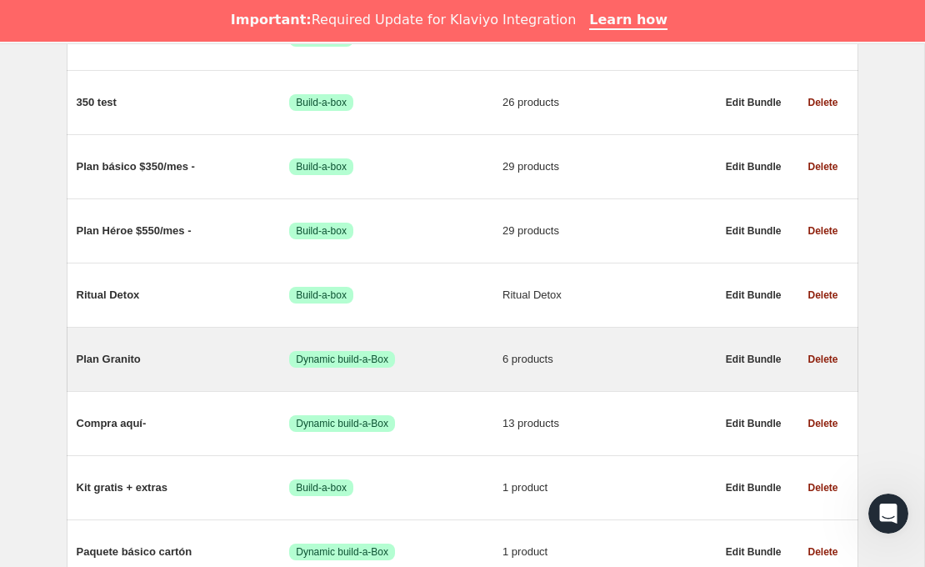
click at [113, 366] on span "Plan Granito" at bounding box center [183, 359] width 213 height 17
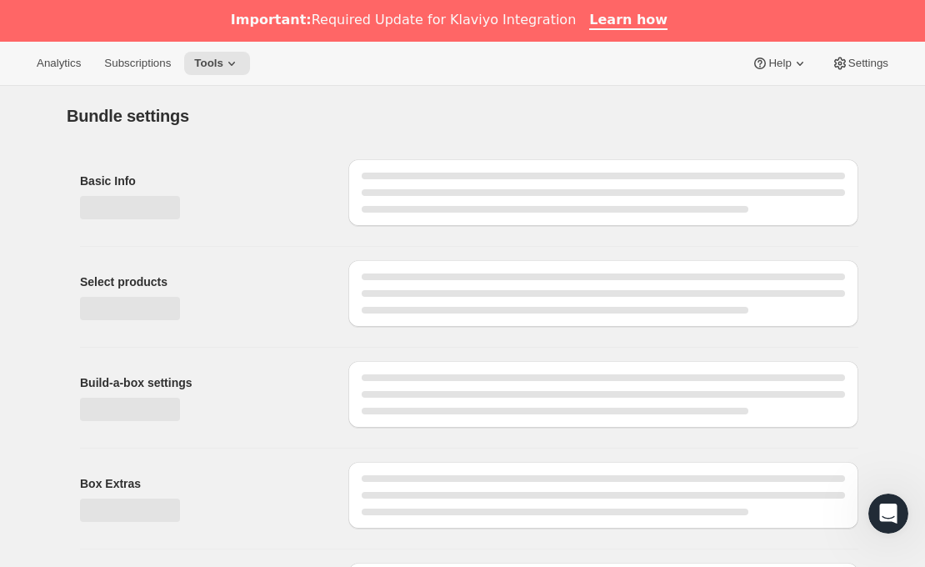
type input "Plan Granito"
radio input "true"
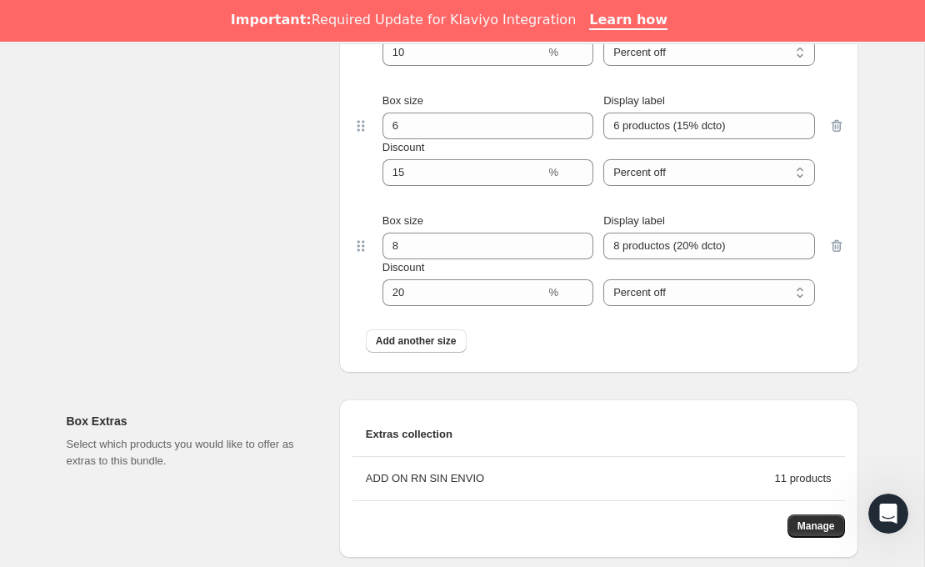
scroll to position [1353, 0]
